Goal: Find specific page/section: Find specific page/section

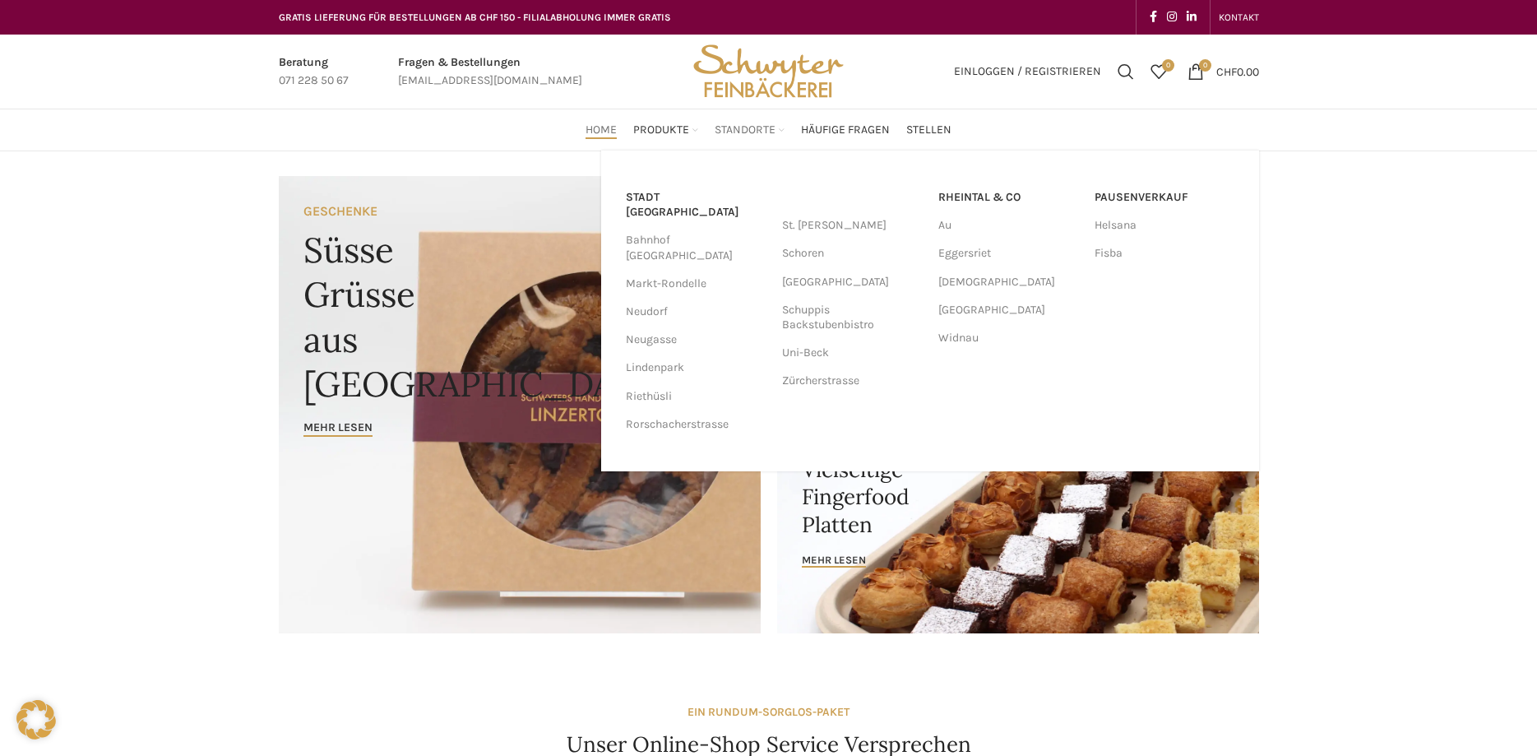
click at [752, 123] on span "Standorte" at bounding box center [745, 131] width 61 height 16
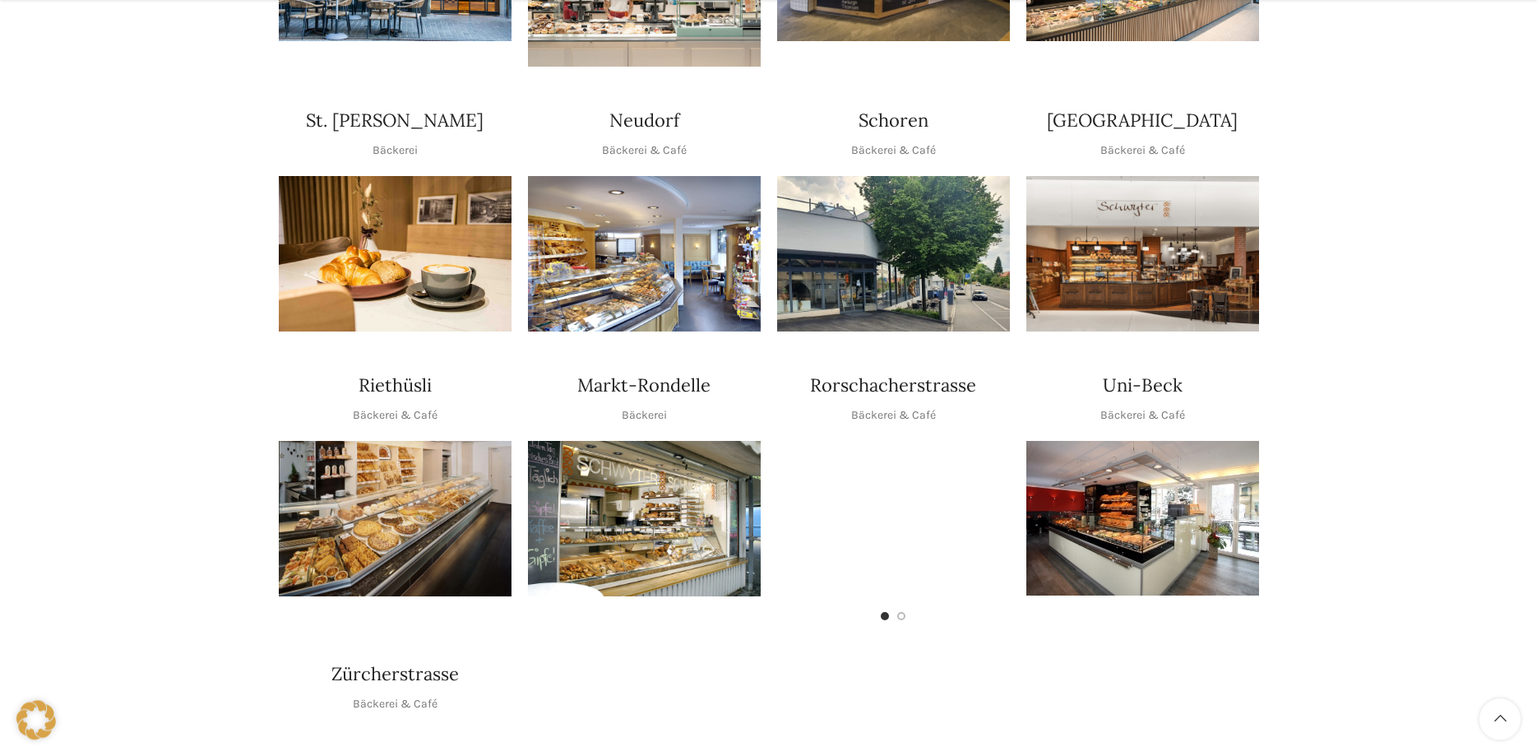
scroll to position [587, 0]
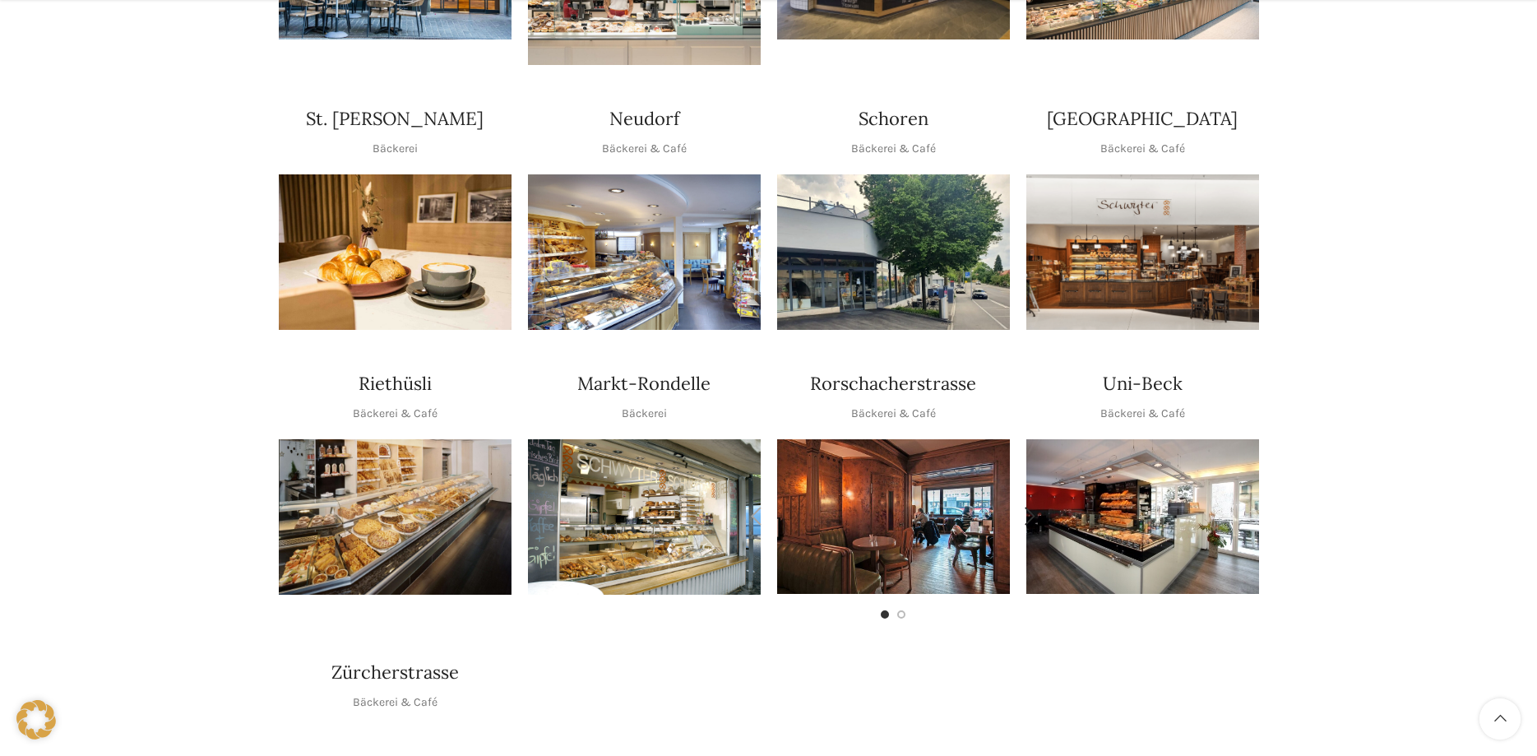
click at [914, 498] on img "1 / 2" at bounding box center [893, 516] width 233 height 155
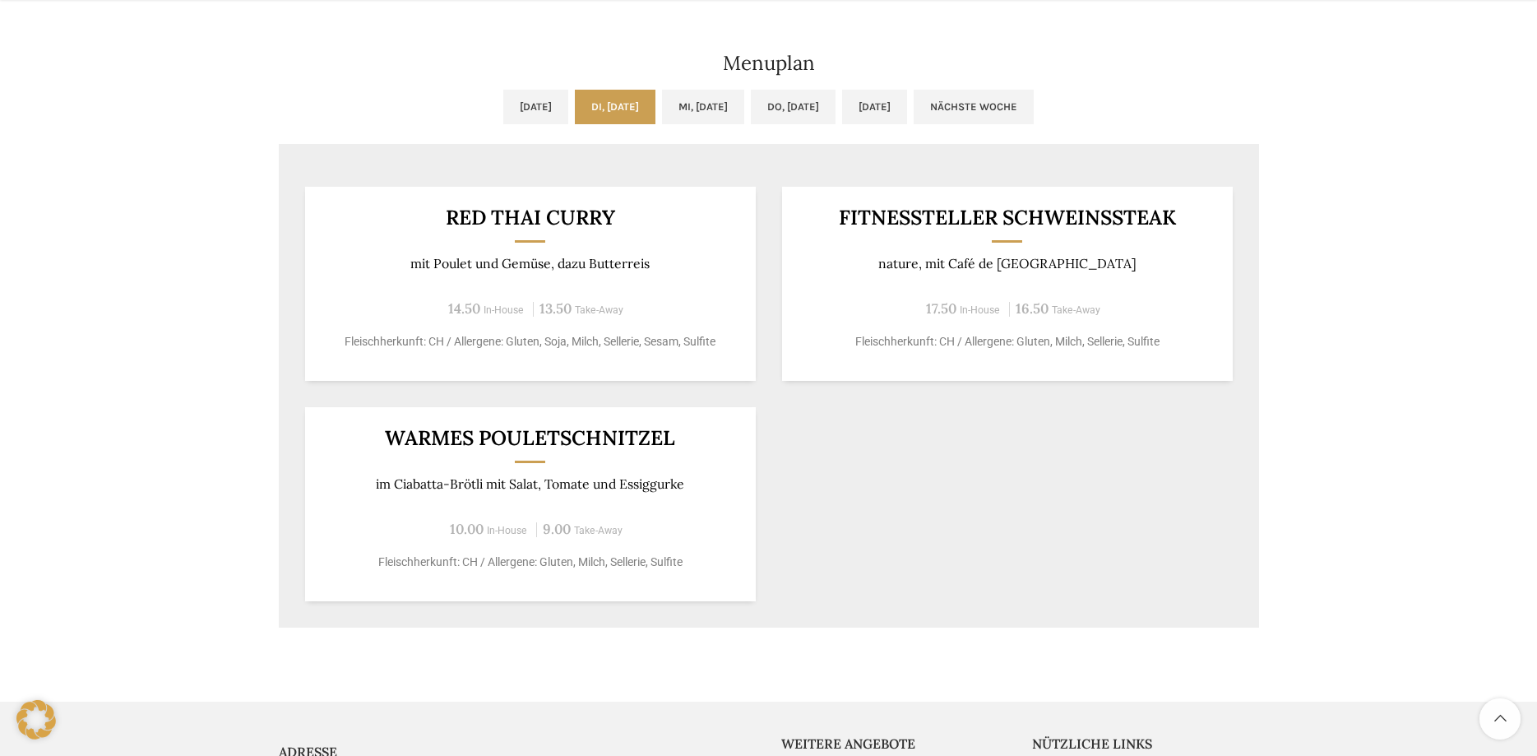
scroll to position [923, 0]
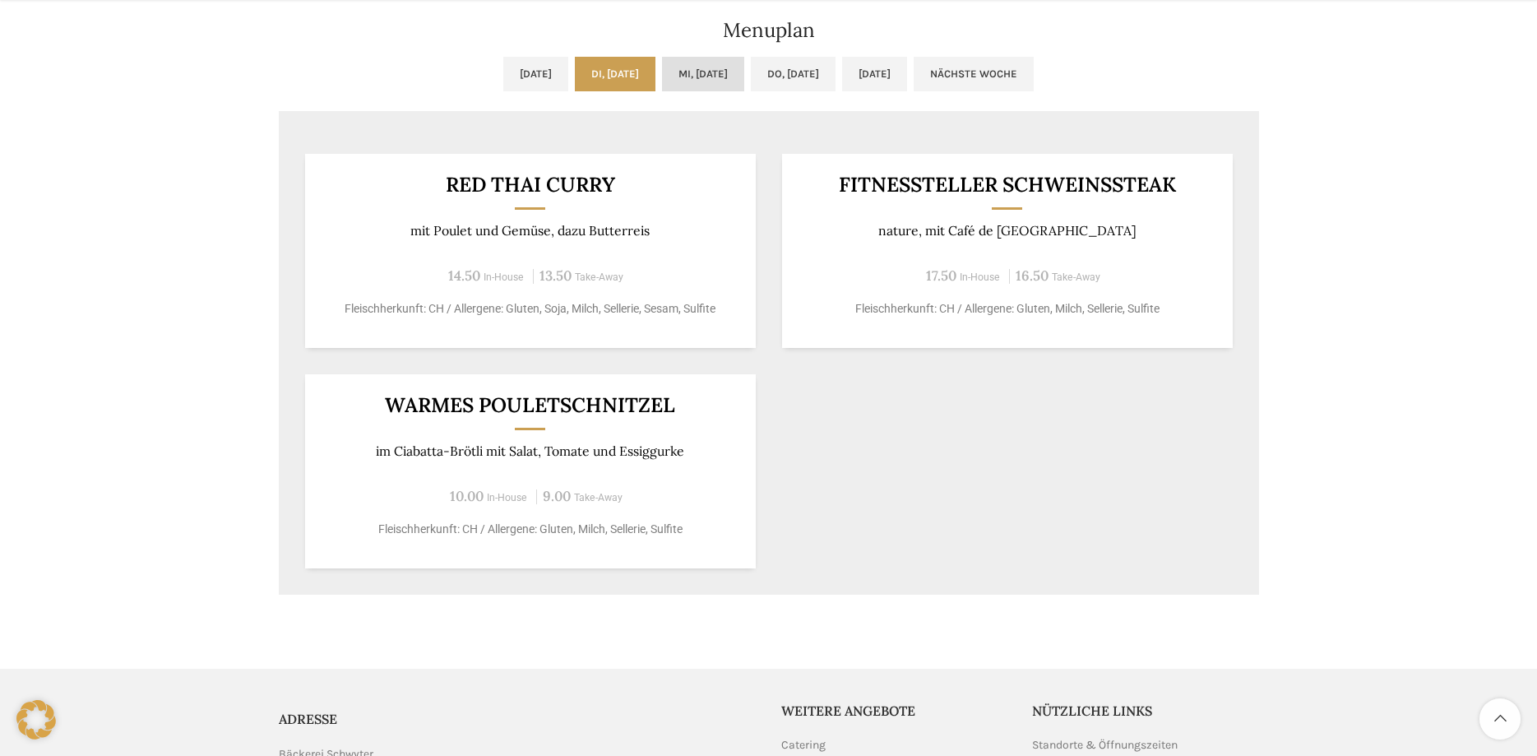
click at [708, 70] on link "Mi, 03.09.2025" at bounding box center [703, 74] width 82 height 35
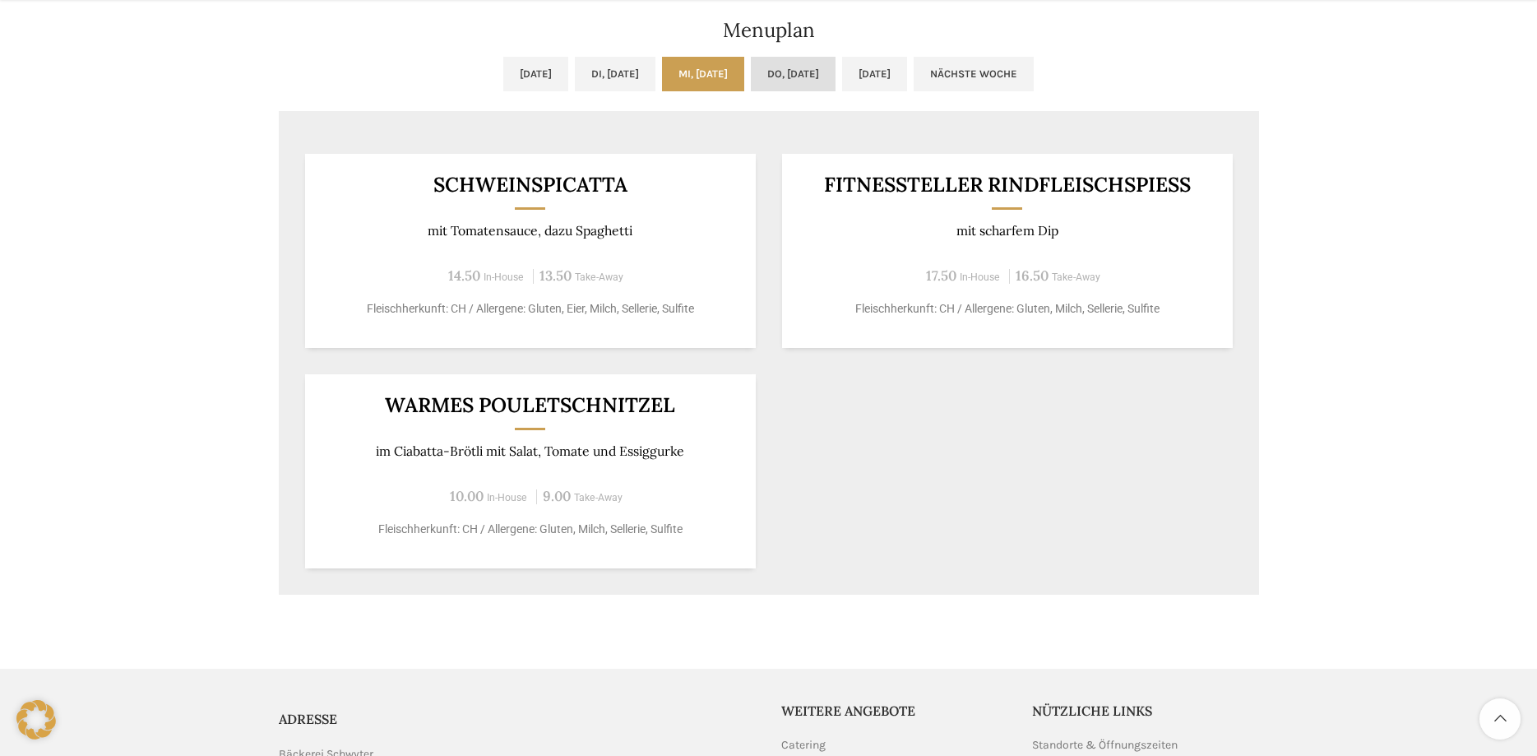
click at [826, 70] on link "Do, 04.09.2025" at bounding box center [793, 74] width 85 height 35
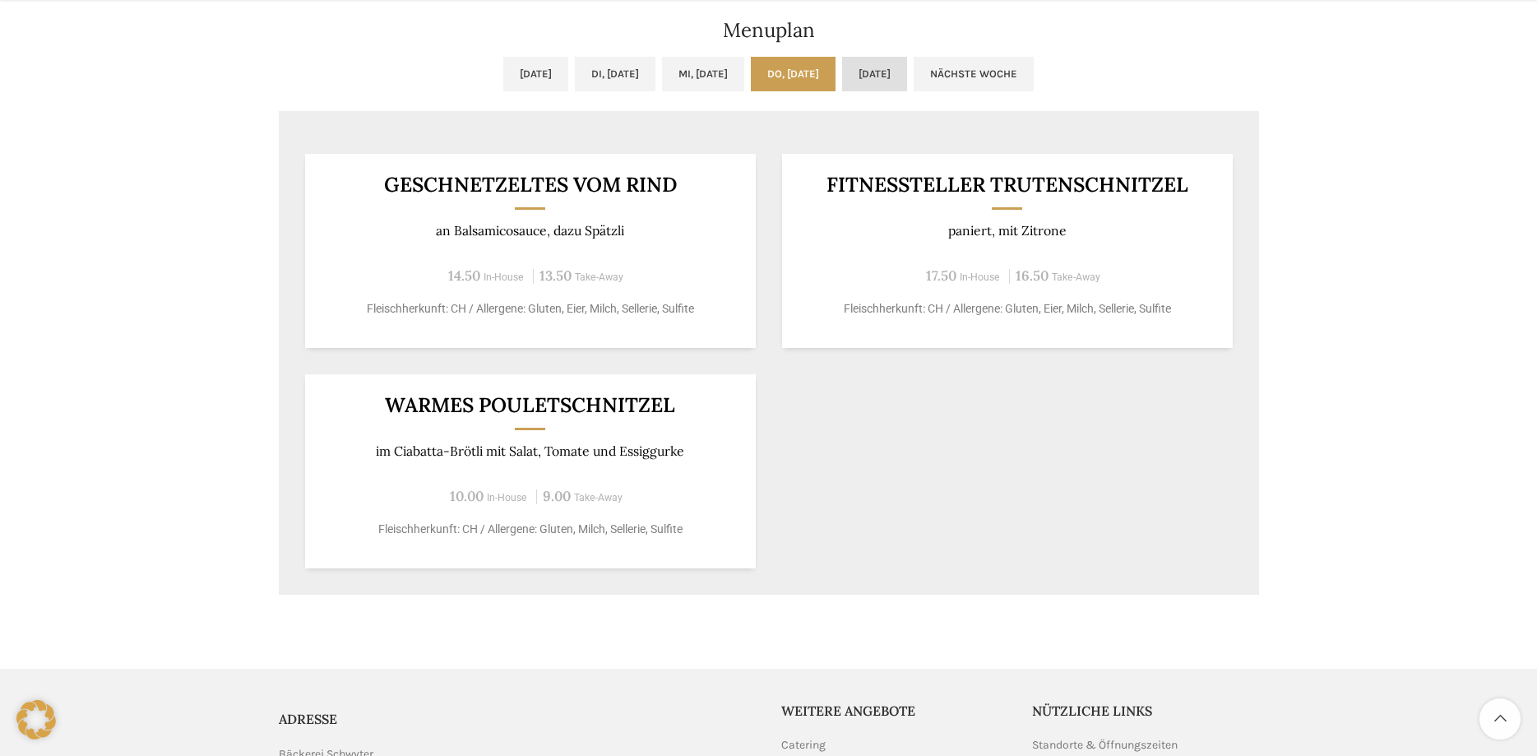
click at [907, 71] on link "Fr, 05.09.2025" at bounding box center [874, 74] width 65 height 35
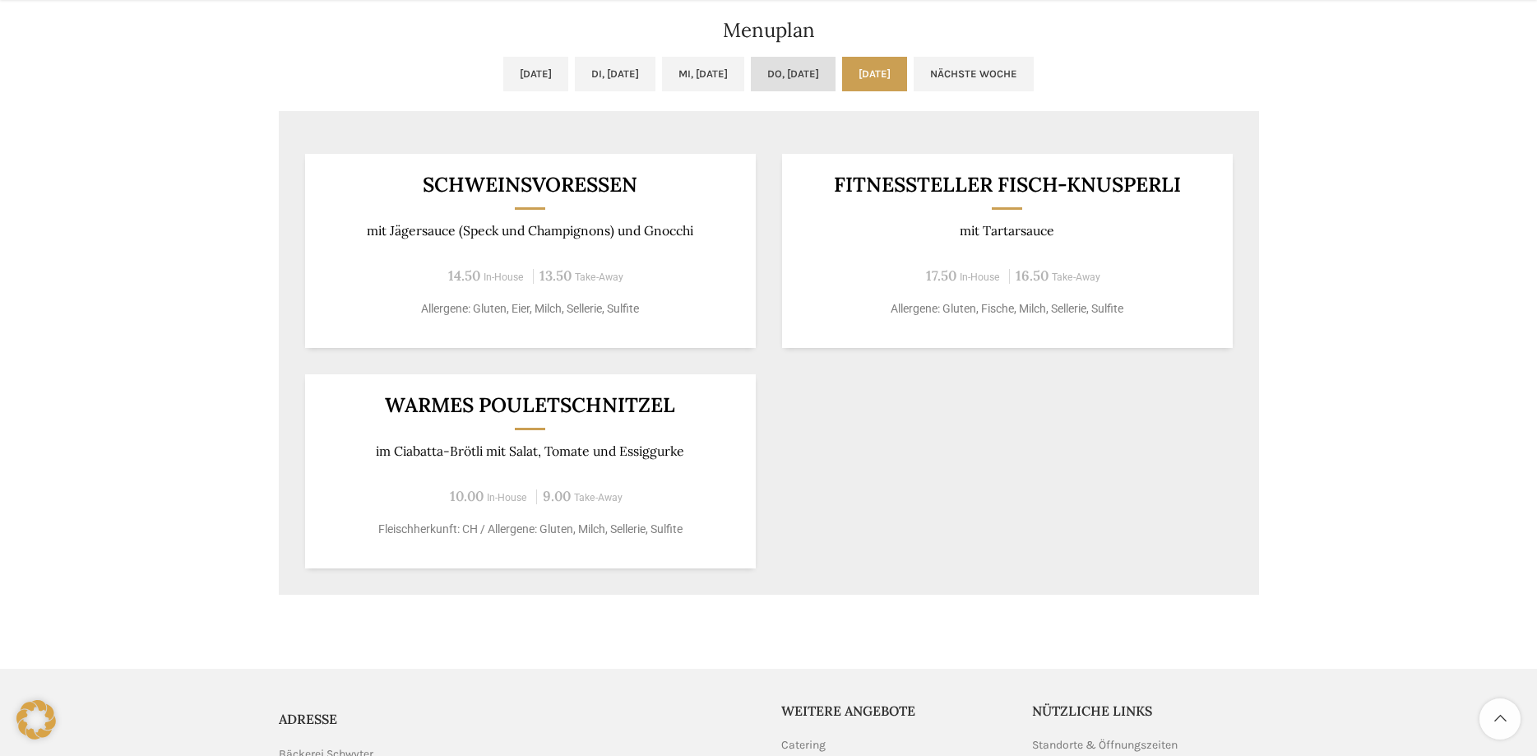
click at [830, 68] on link "Do, 04.09.2025" at bounding box center [793, 74] width 85 height 35
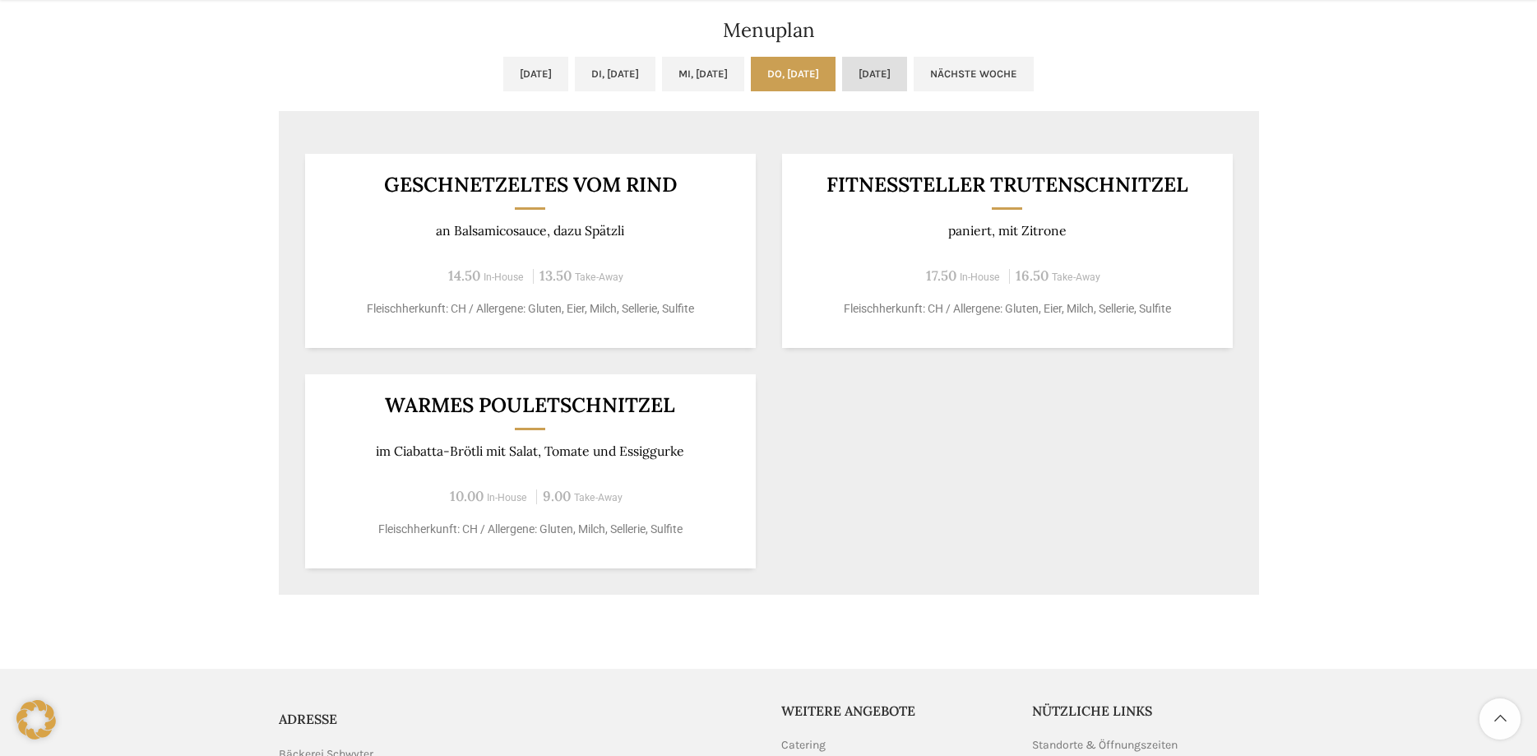
click at [907, 67] on link "Fr, 05.09.2025" at bounding box center [874, 74] width 65 height 35
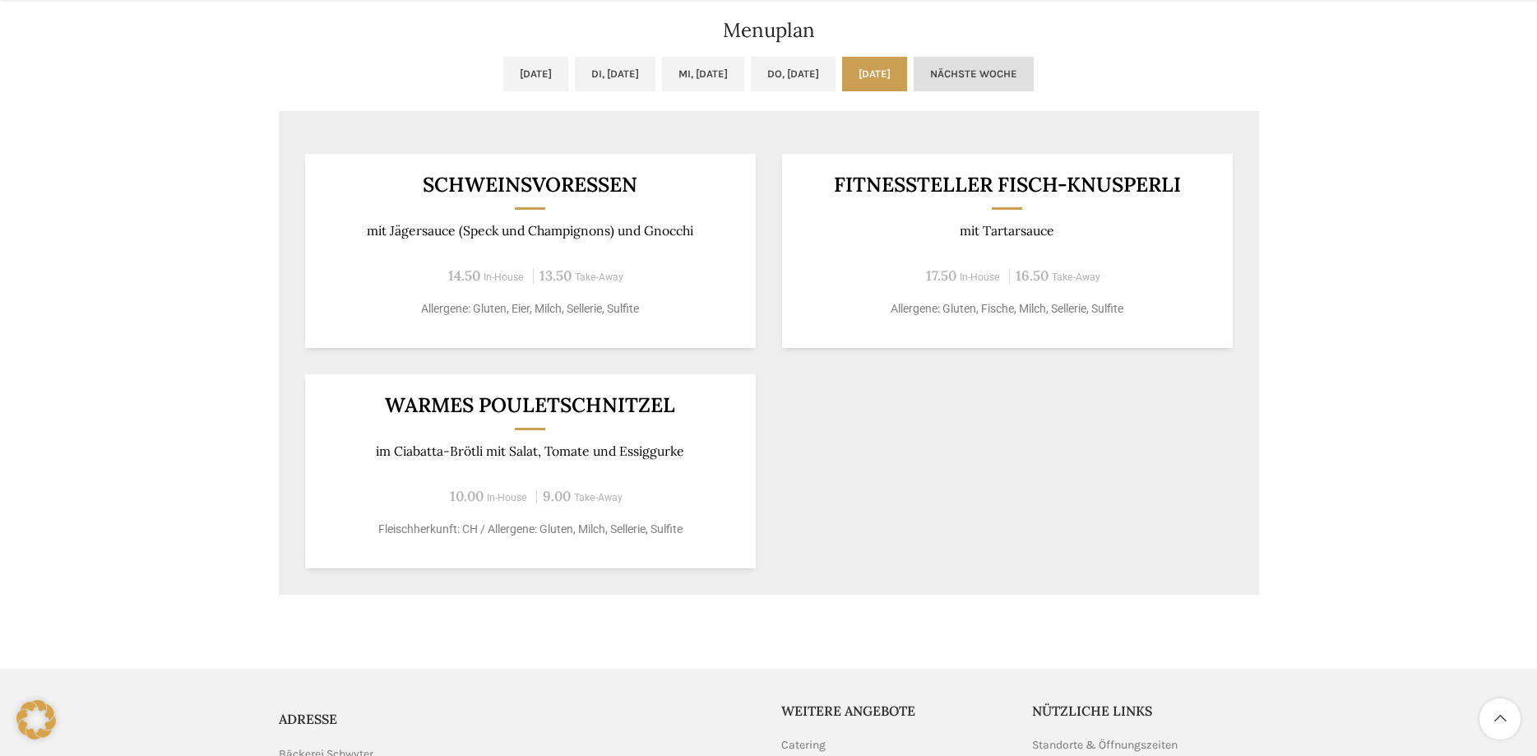
click at [1034, 69] on link "Nächste Woche" at bounding box center [974, 74] width 120 height 35
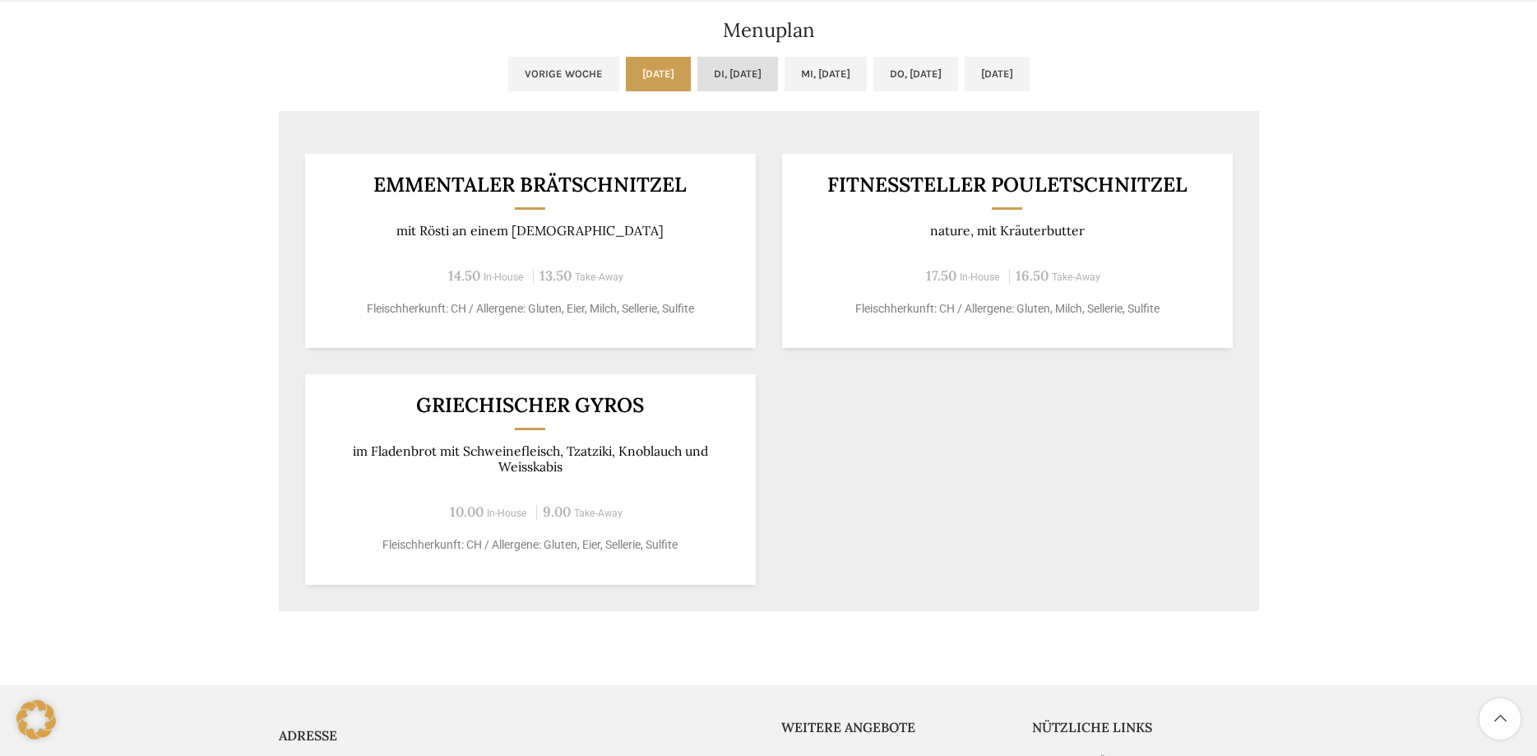
click at [735, 76] on link "Di, 09.09.2025" at bounding box center [737, 74] width 81 height 35
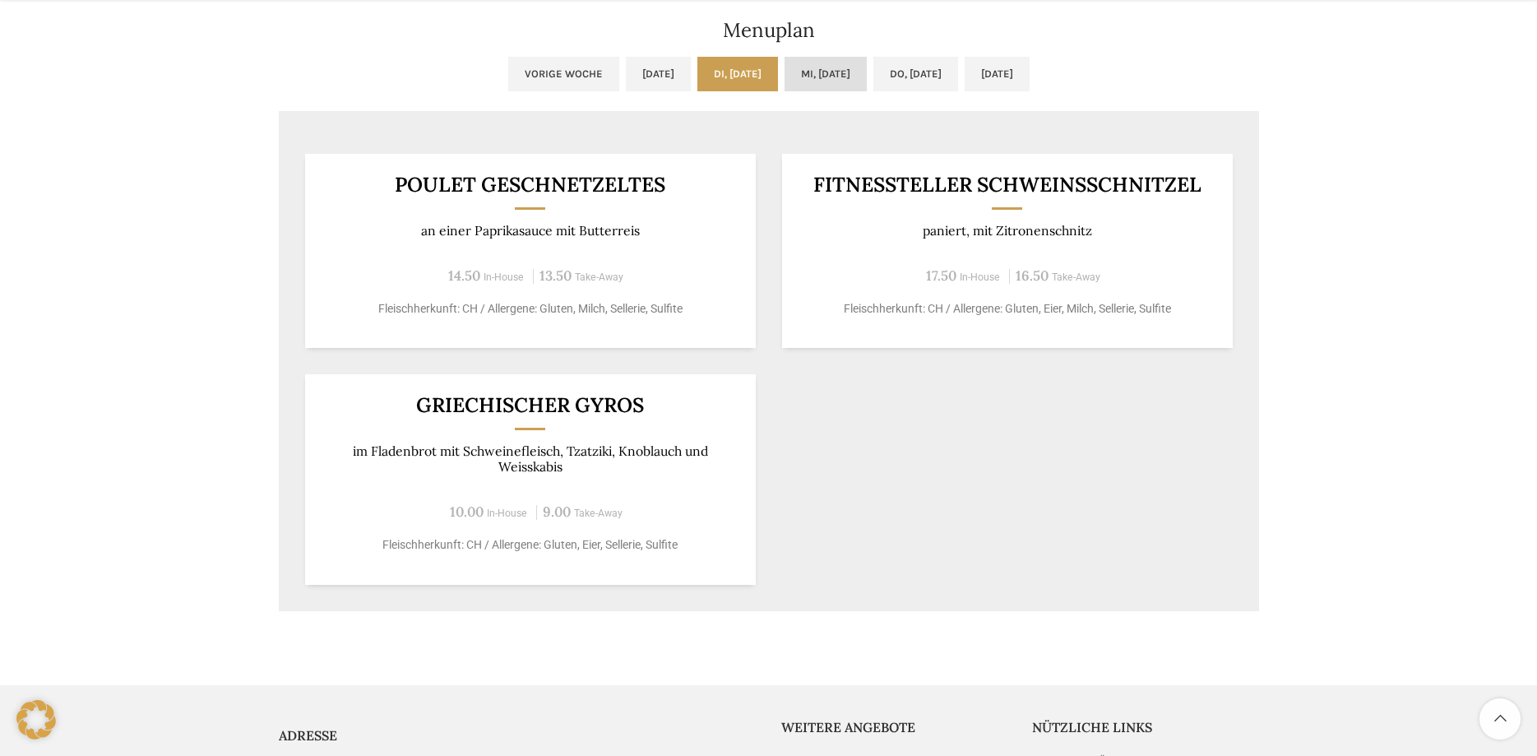
click at [821, 72] on link "Mi, 10.09.2025" at bounding box center [825, 74] width 82 height 35
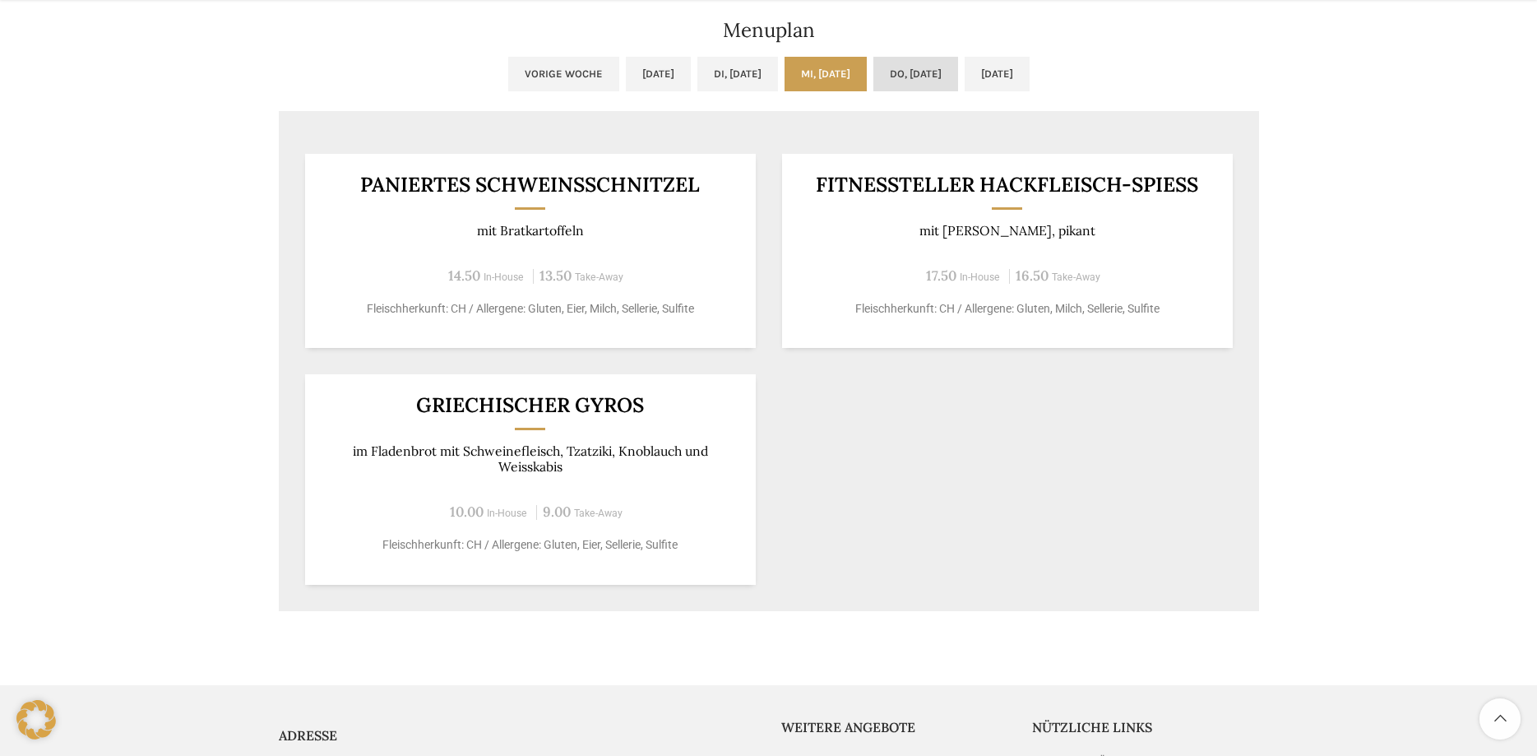
click at [955, 65] on link "Do, 11.09.2025" at bounding box center [915, 74] width 85 height 35
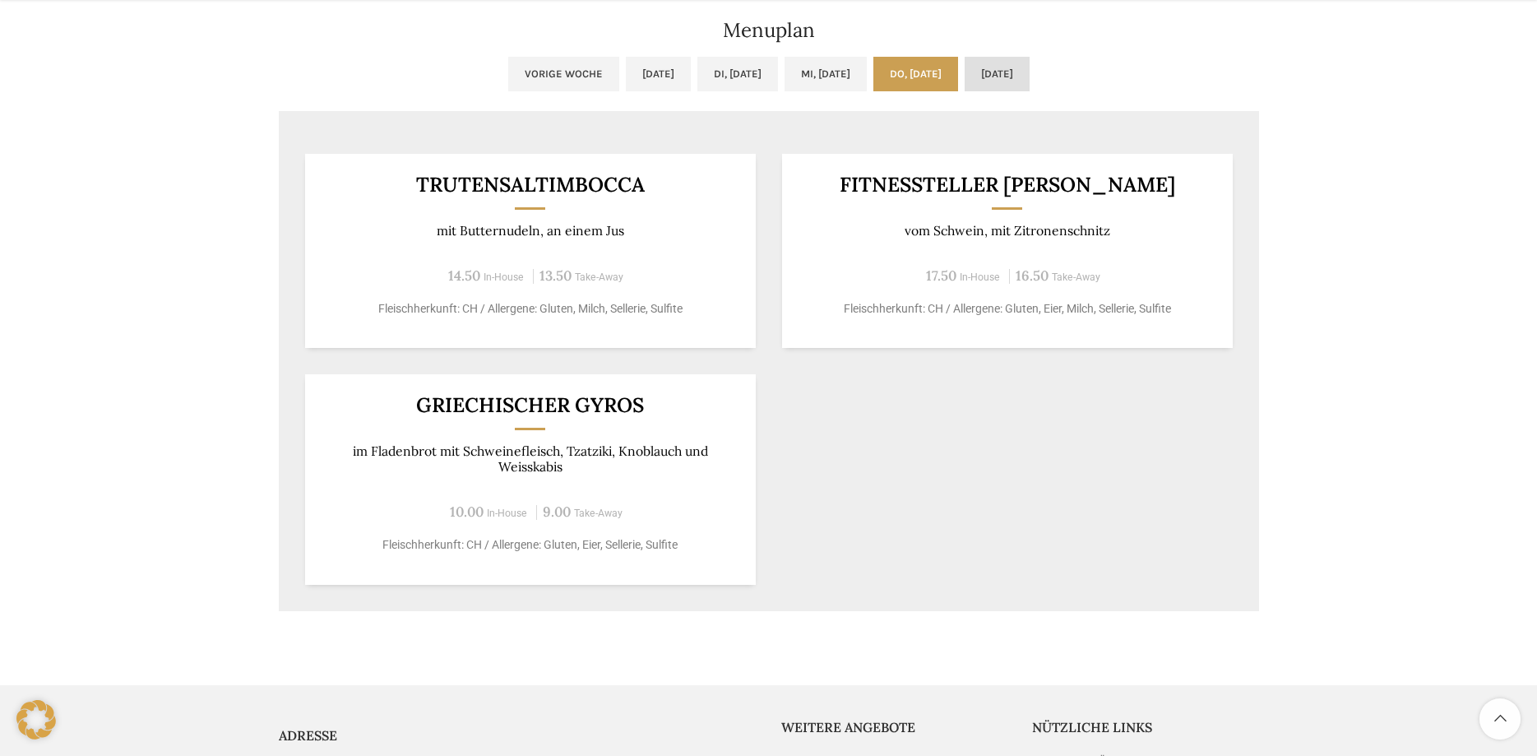
click at [1029, 67] on link "Fr, 12.09.2025" at bounding box center [997, 74] width 65 height 35
